Goal: Transaction & Acquisition: Book appointment/travel/reservation

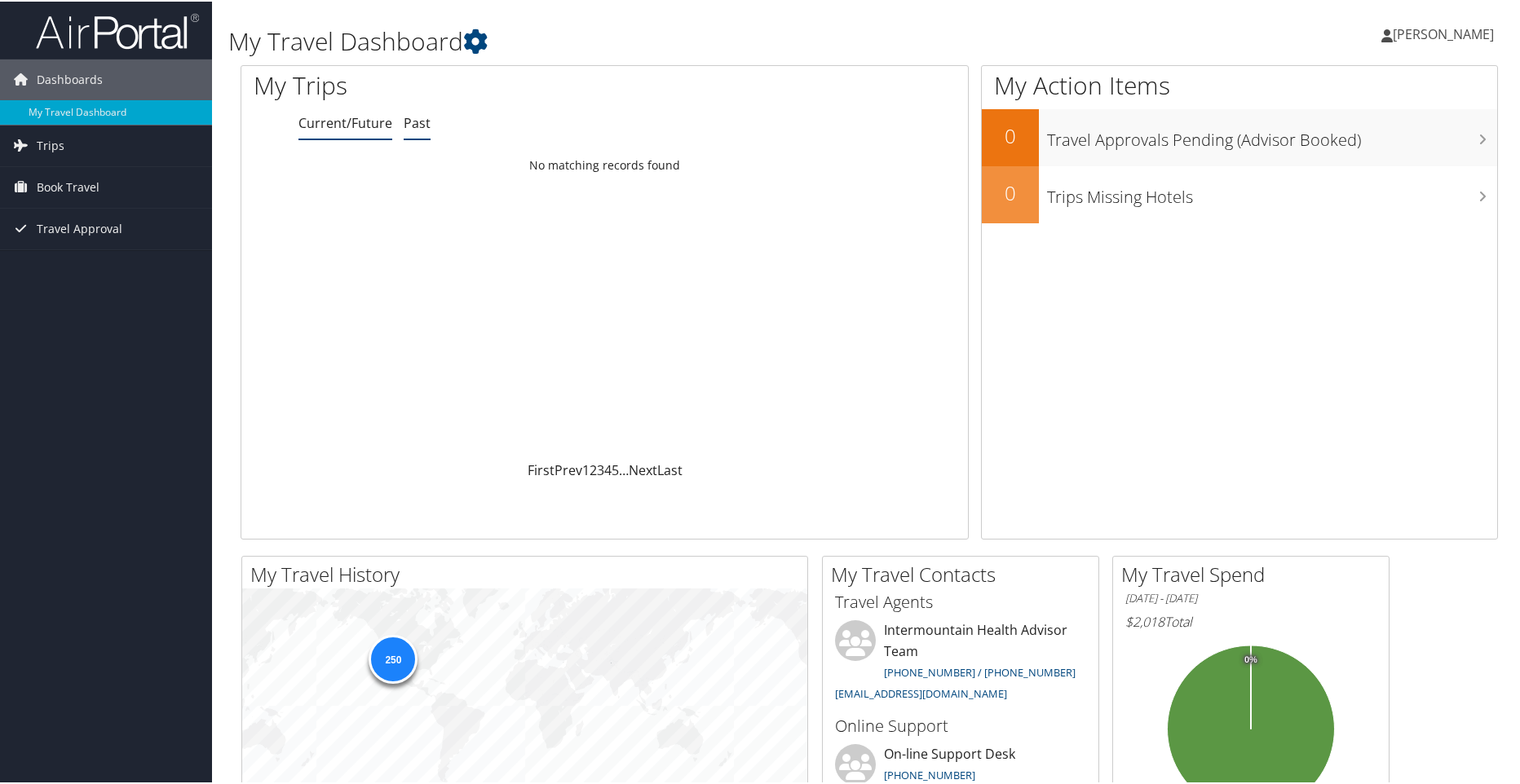
click at [422, 123] on link "Past" at bounding box center [417, 122] width 27 height 18
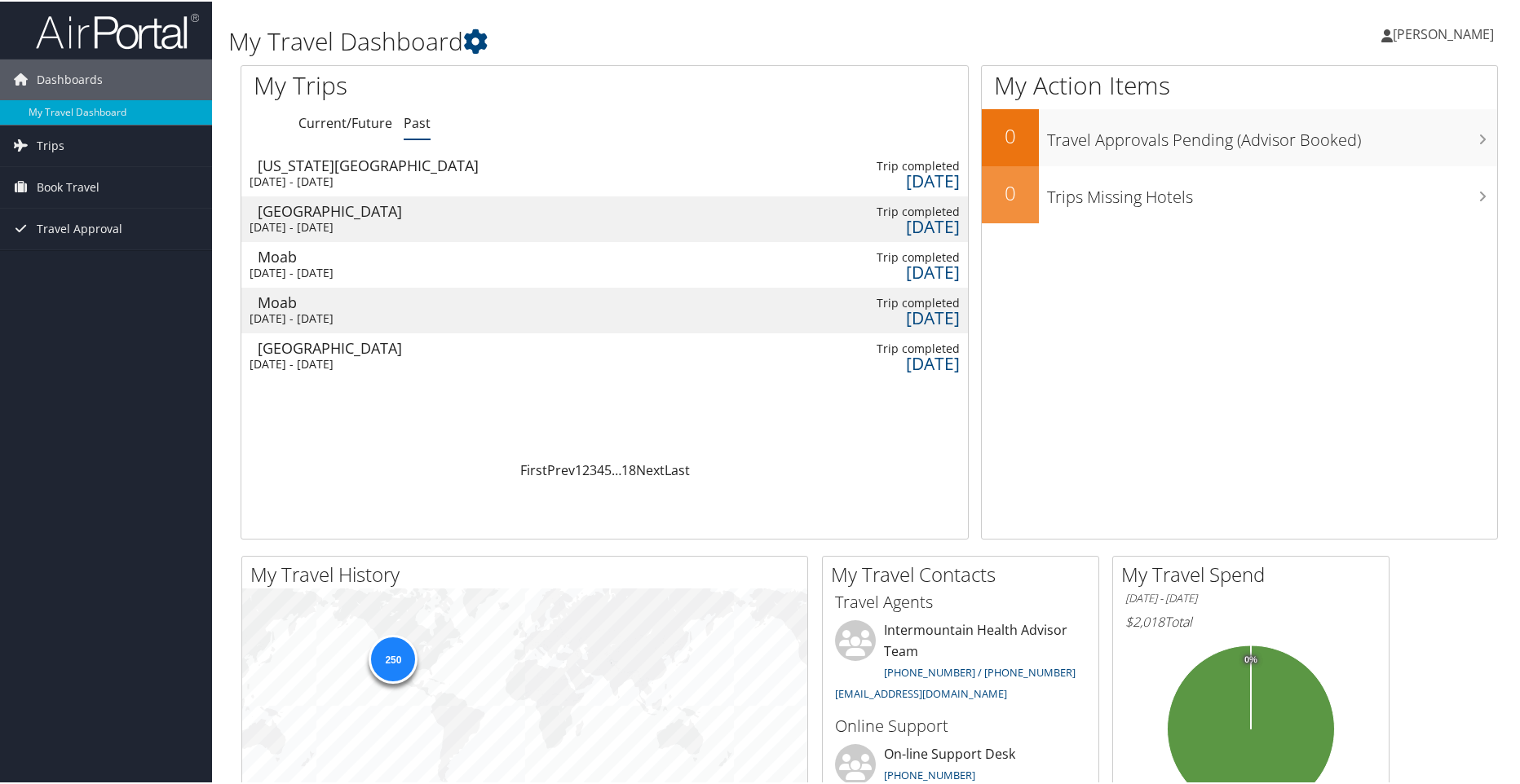
click at [315, 221] on div "[DATE] - [DATE]" at bounding box center [366, 226] width 233 height 15
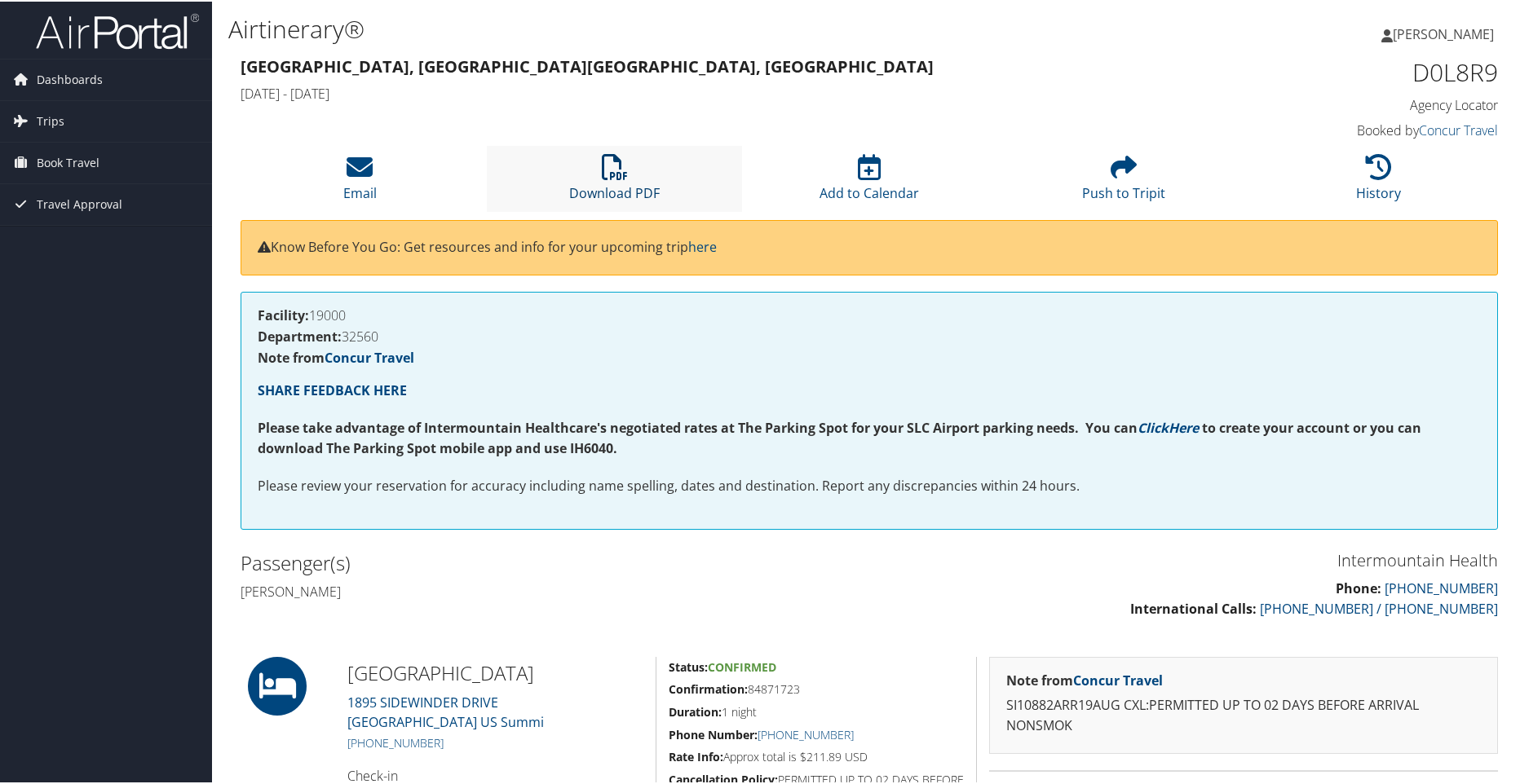
click at [620, 186] on link "Download PDF" at bounding box center [615, 181] width 91 height 39
click at [49, 113] on span "Trips" at bounding box center [50, 120] width 28 height 41
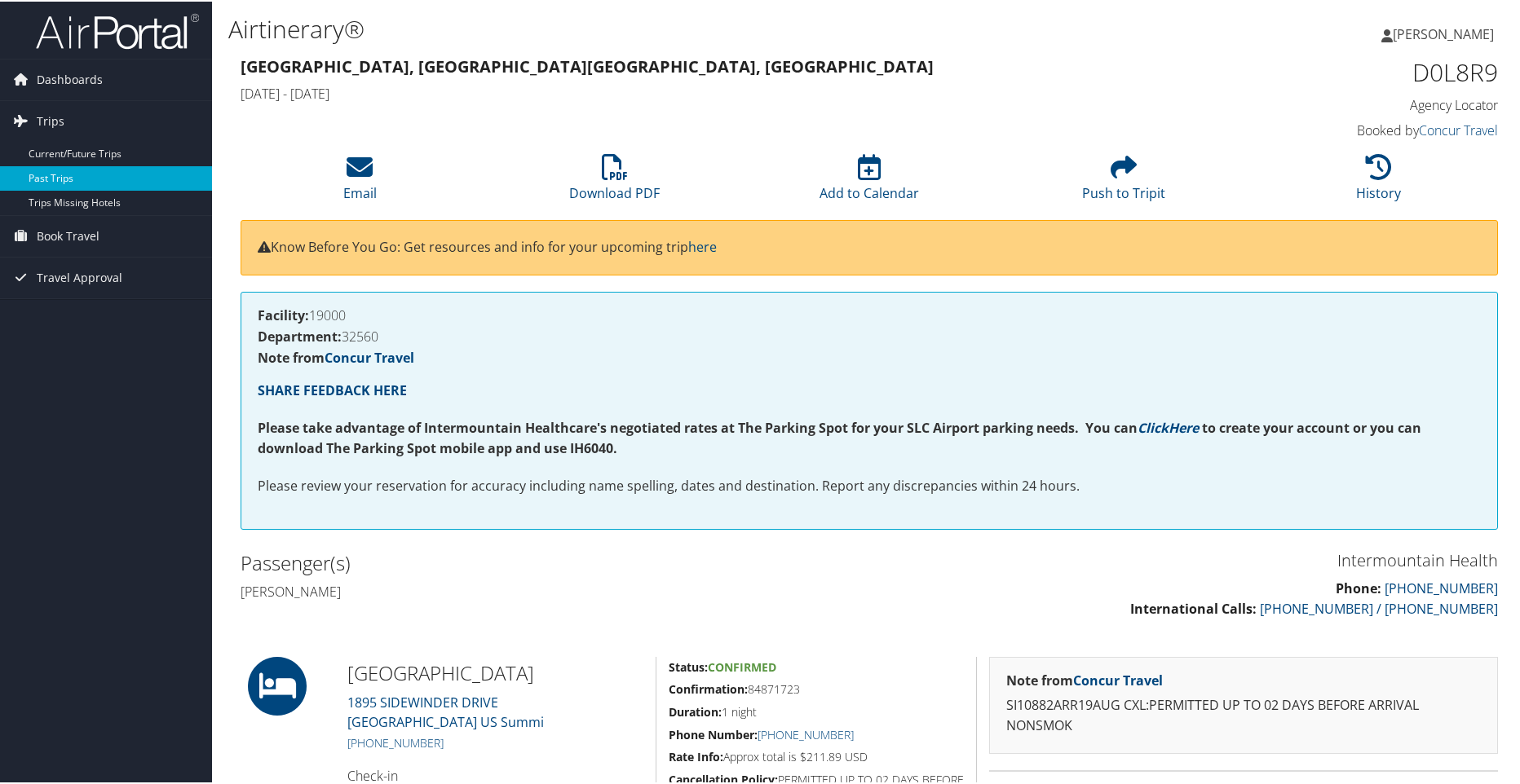
click at [68, 176] on link "Past Trips" at bounding box center [106, 177] width 212 height 25
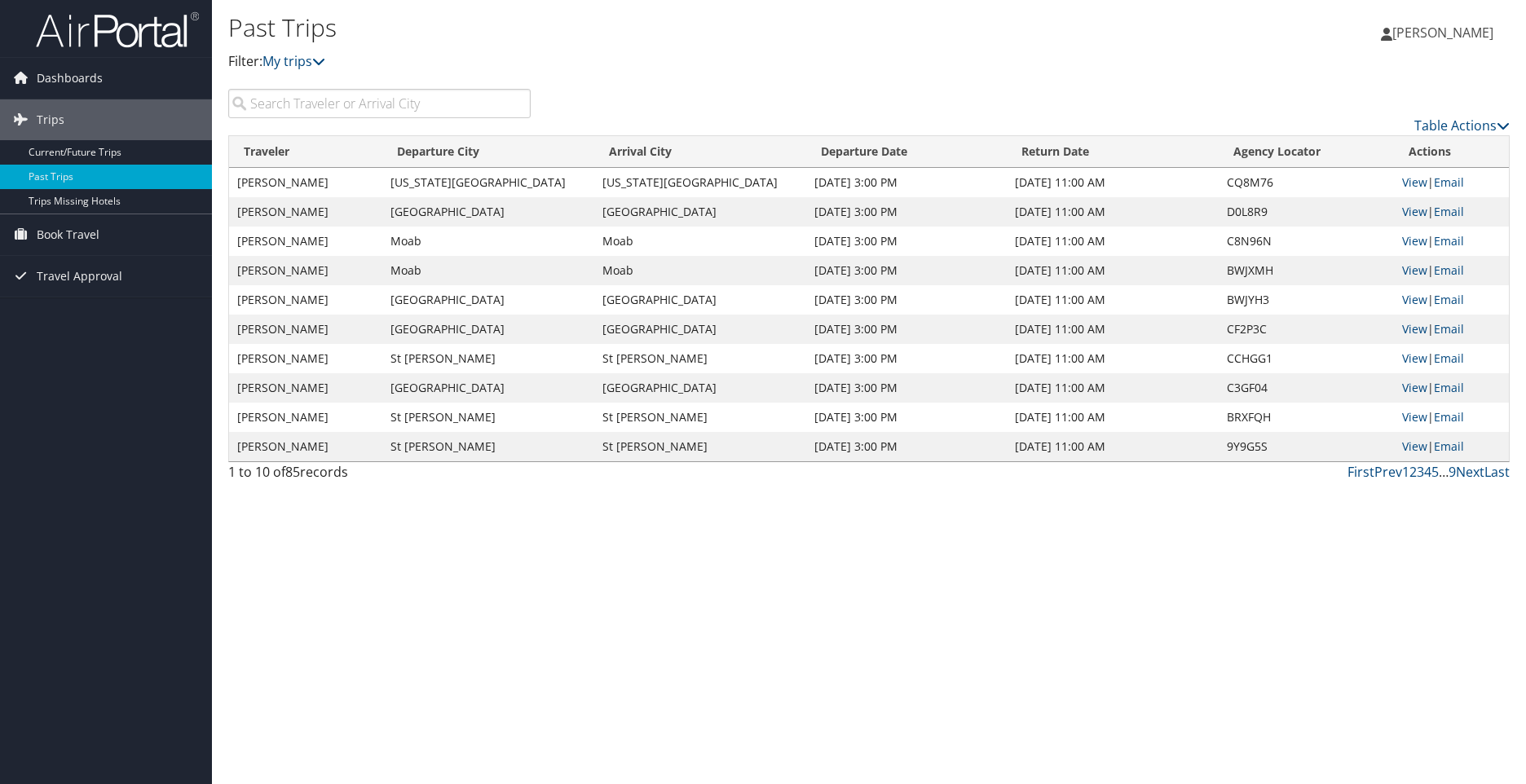
click at [450, 188] on td "Idaho Falls" at bounding box center [488, 182] width 212 height 29
click at [1403, 180] on link "View" at bounding box center [1415, 181] width 25 height 15
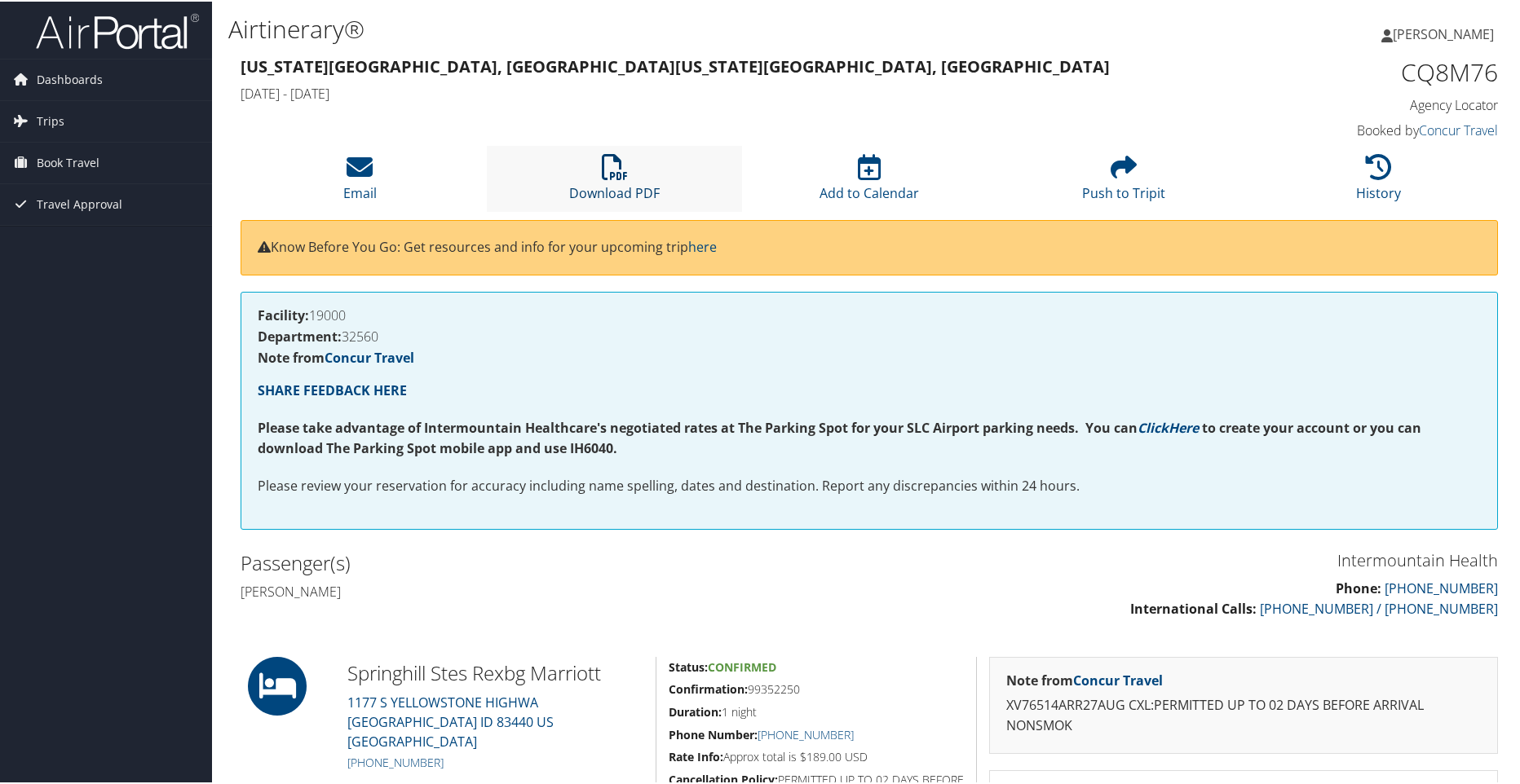
click at [607, 169] on icon at bounding box center [614, 165] width 26 height 26
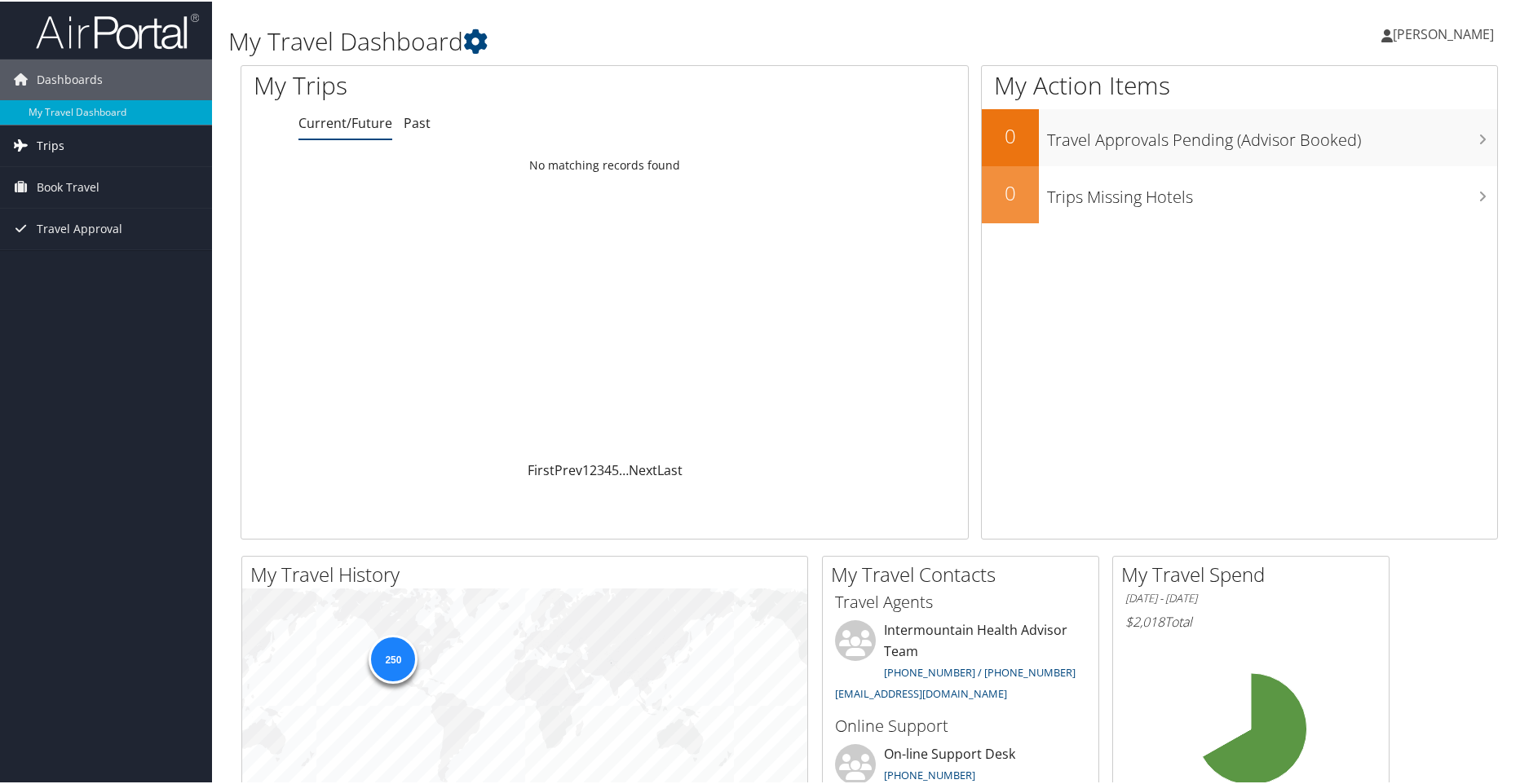
click at [59, 141] on span "Trips" at bounding box center [50, 145] width 28 height 41
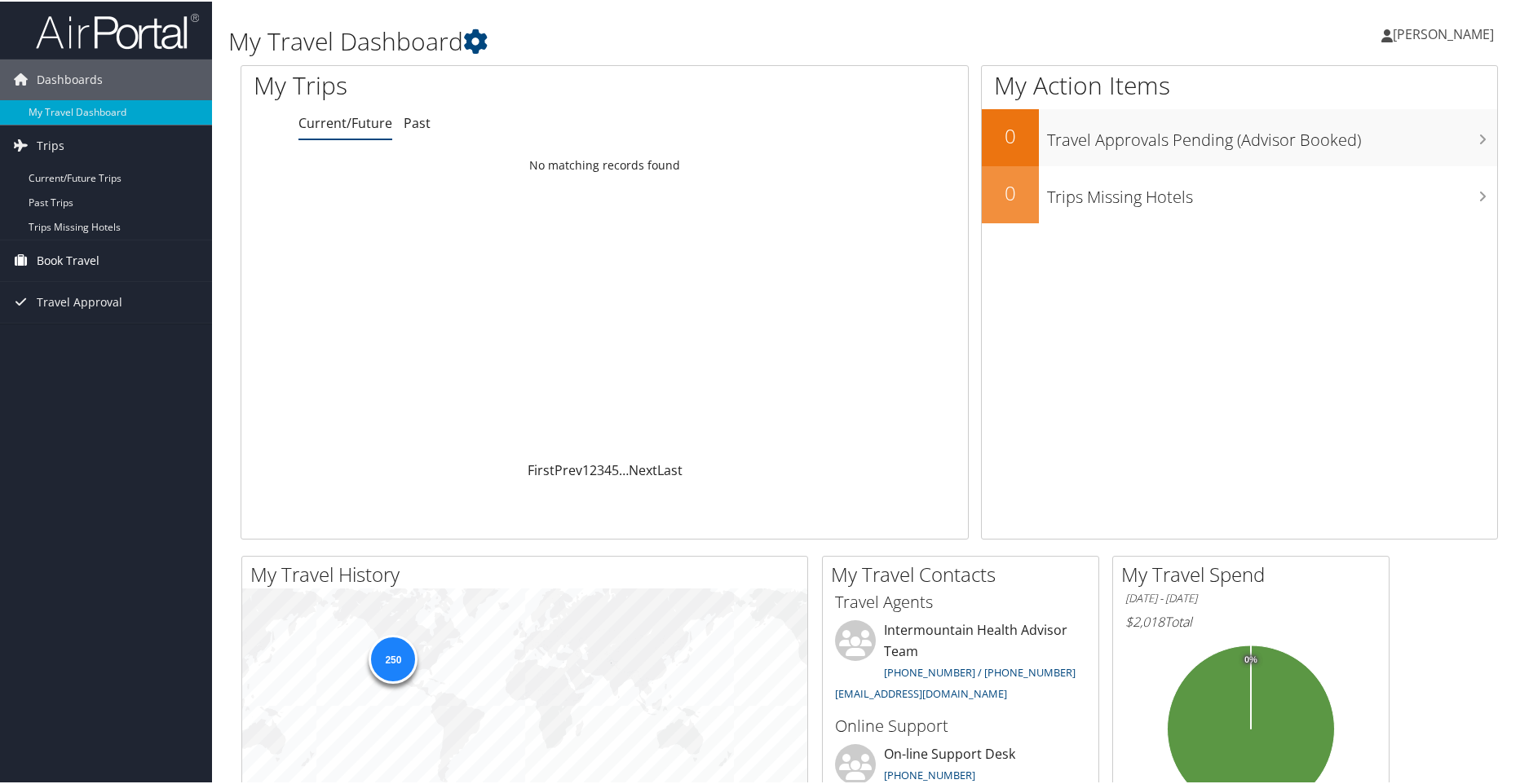
click at [70, 249] on span "Book Travel" at bounding box center [68, 259] width 63 height 41
click at [139, 335] on link "Book/Manage Online Trips" at bounding box center [106, 341] width 212 height 25
